Goal: Task Accomplishment & Management: Manage account settings

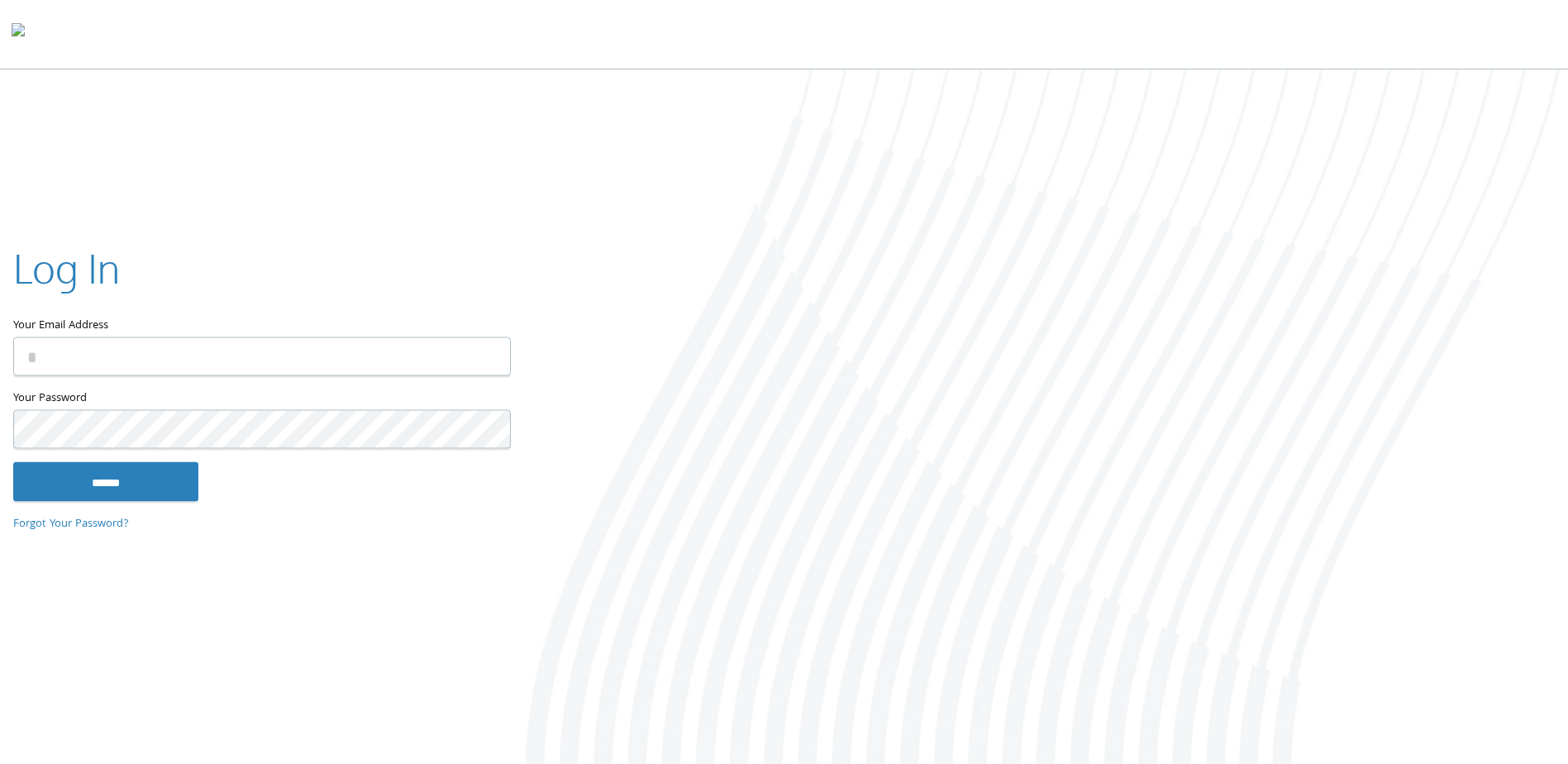
type input "**********"
click at [119, 486] on input "******" at bounding box center [106, 482] width 185 height 40
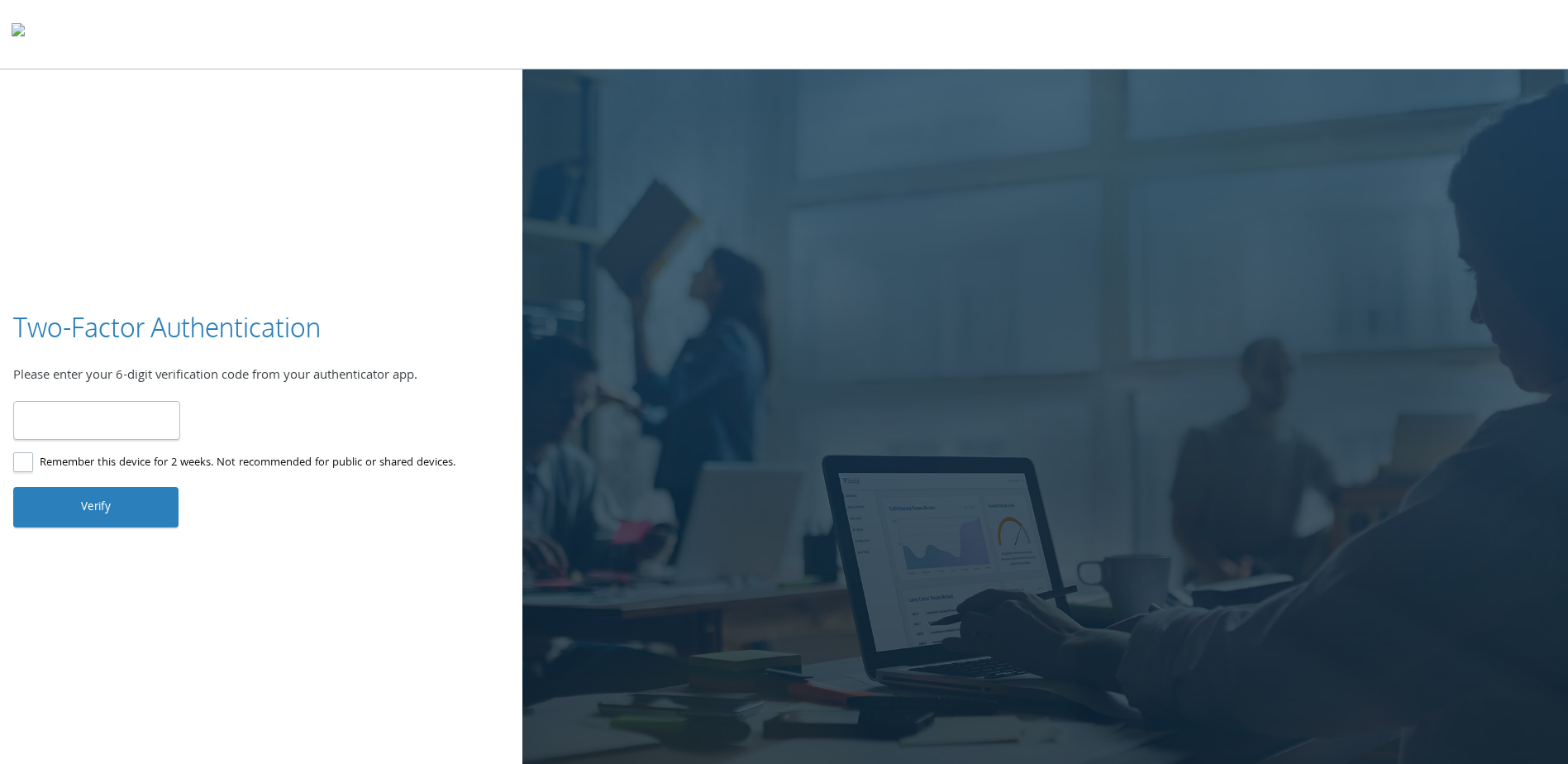
type input "******"
